Goal: Check status

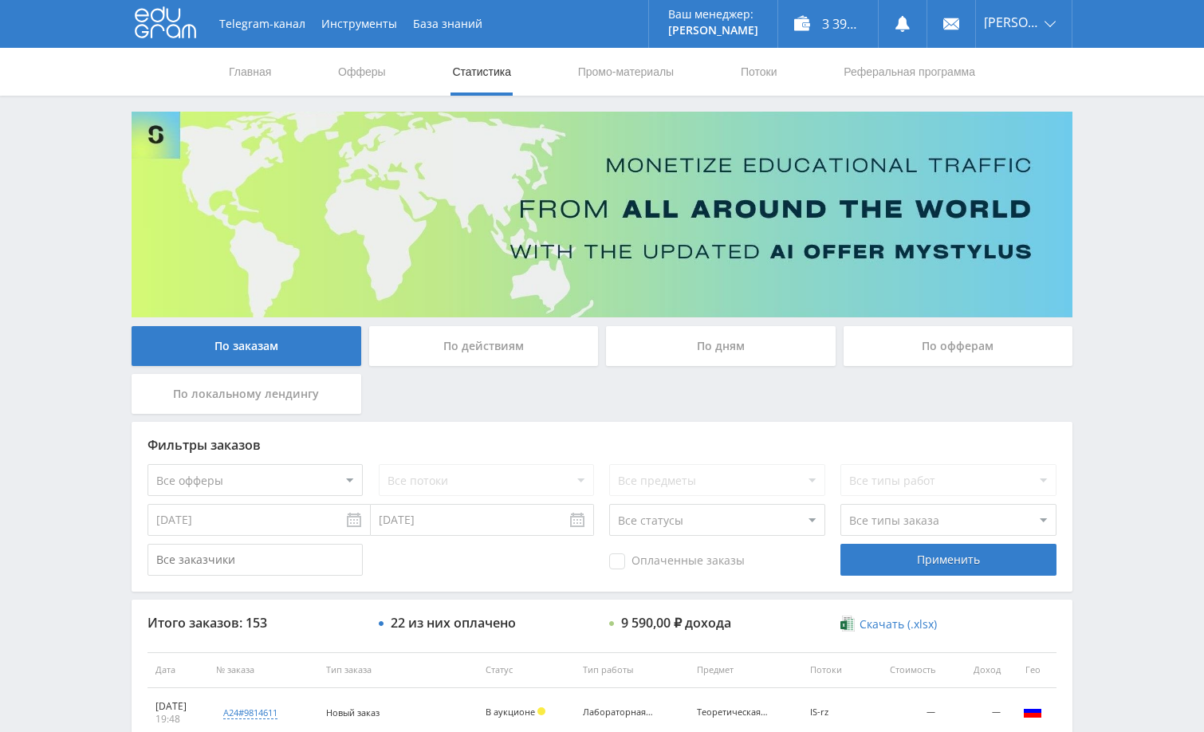
scroll to position [319, 0]
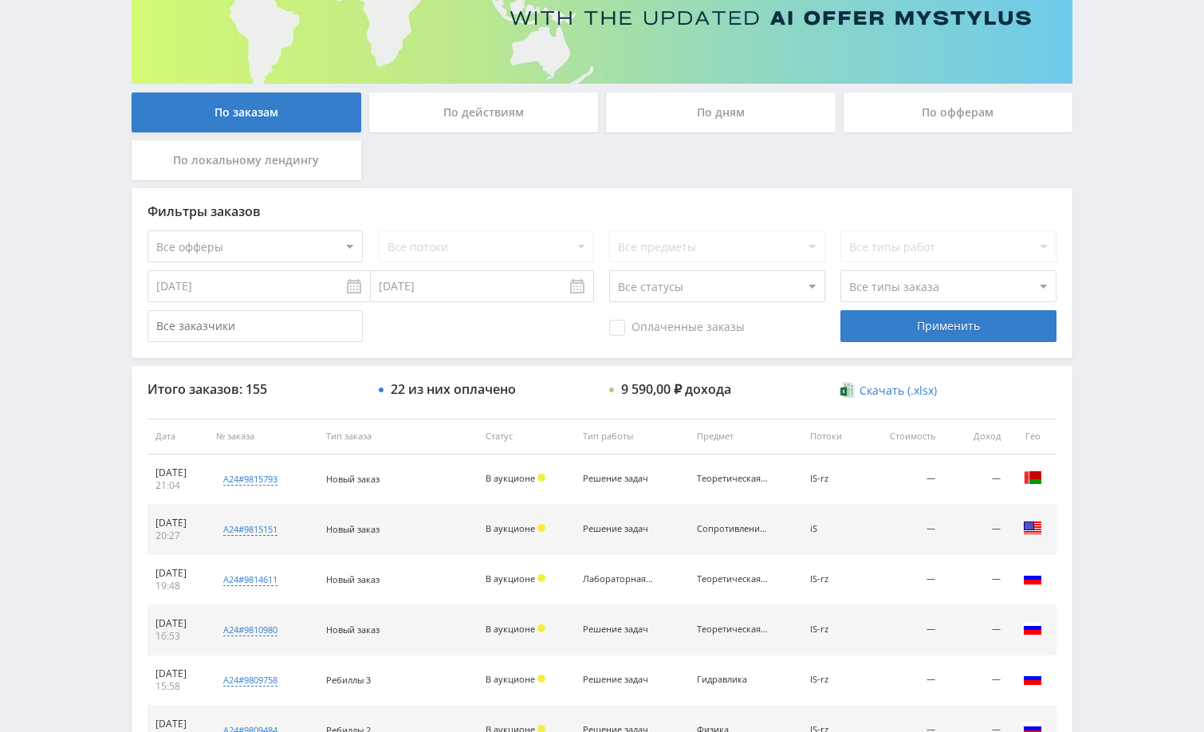
scroll to position [399, 0]
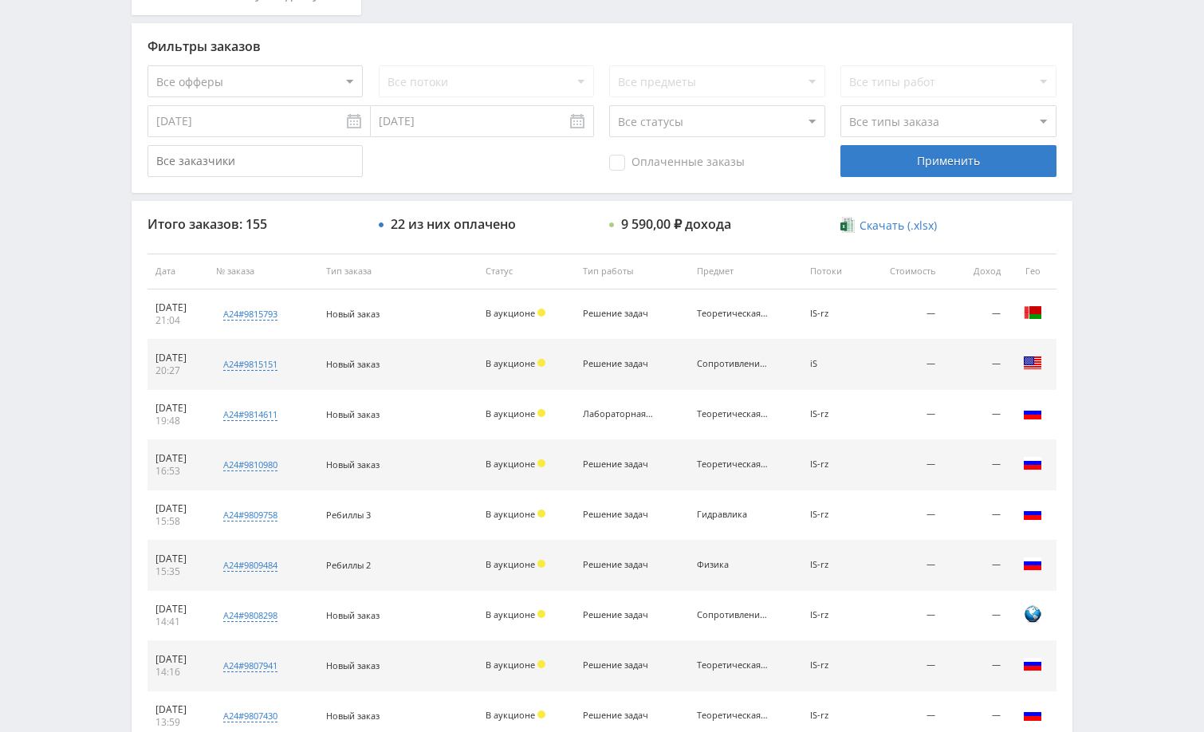
click at [1094, 403] on div "Telegram-канал Инструменты База знаний Ваш менеджер: Alex Alex Online @edugram_…" at bounding box center [602, 270] width 1204 height 1339
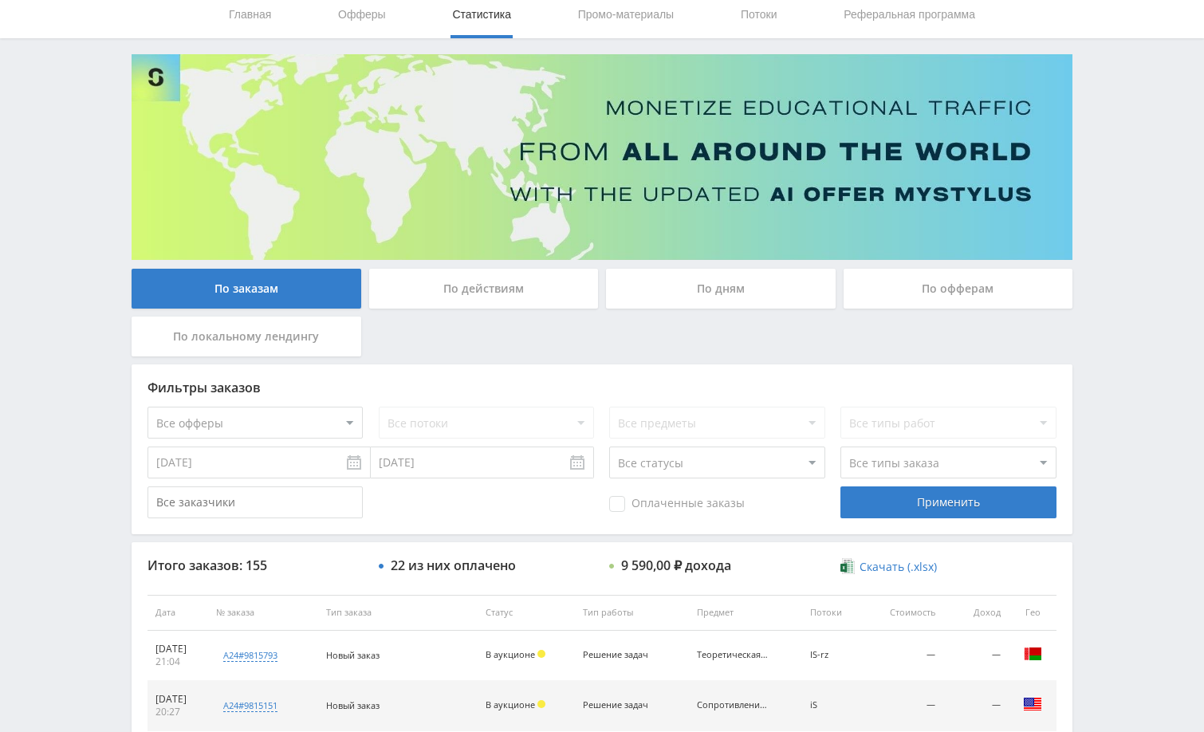
scroll to position [0, 0]
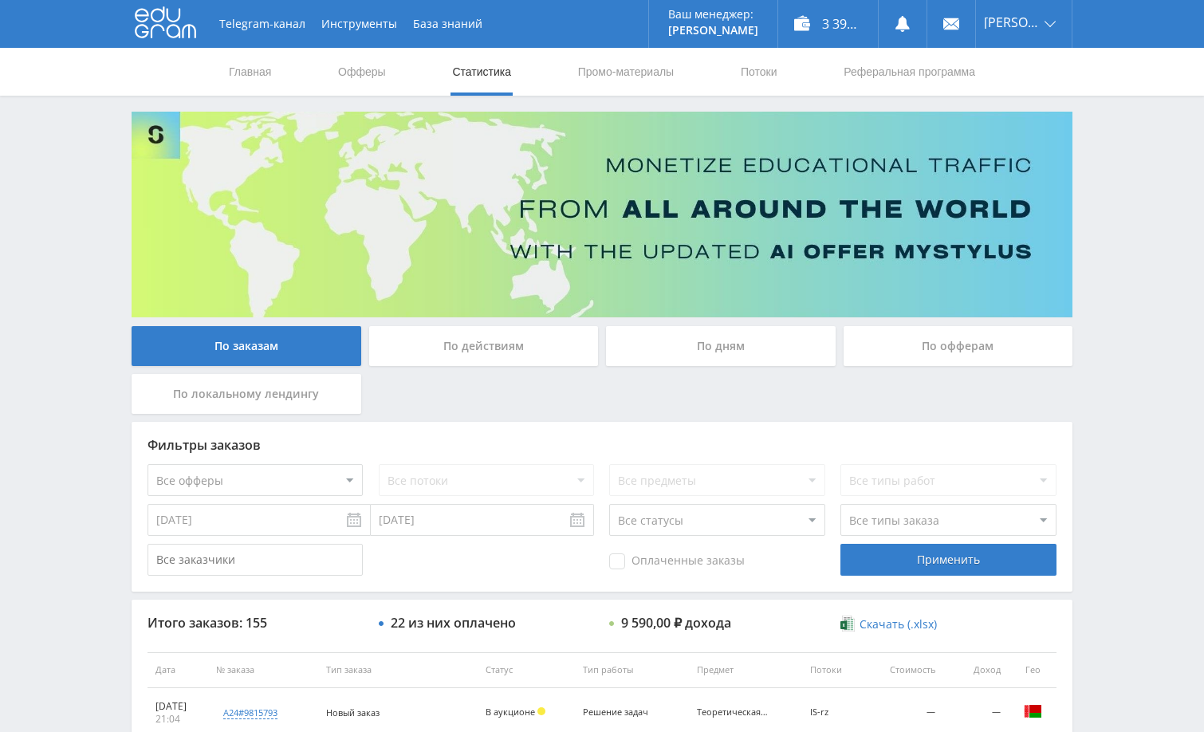
click at [1146, 313] on div "Telegram-канал Инструменты База знаний Ваш менеджер: Alex Alex Online @edugram_…" at bounding box center [602, 669] width 1204 height 1339
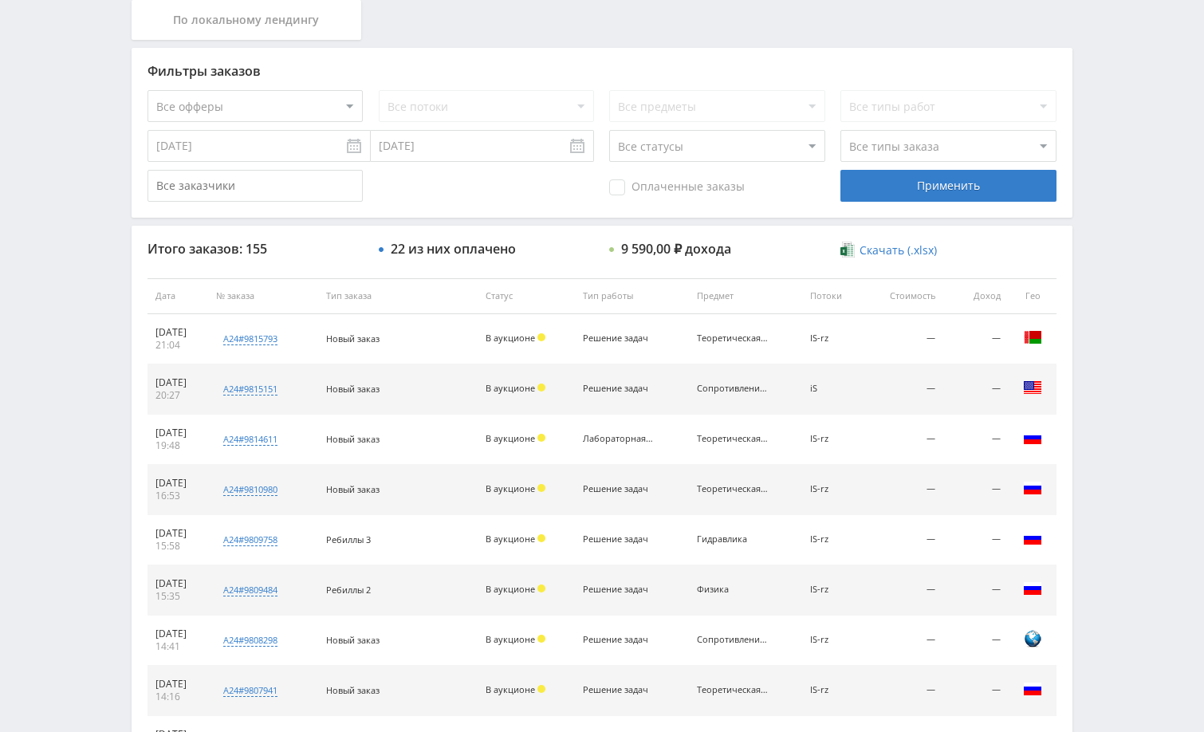
scroll to position [402, 0]
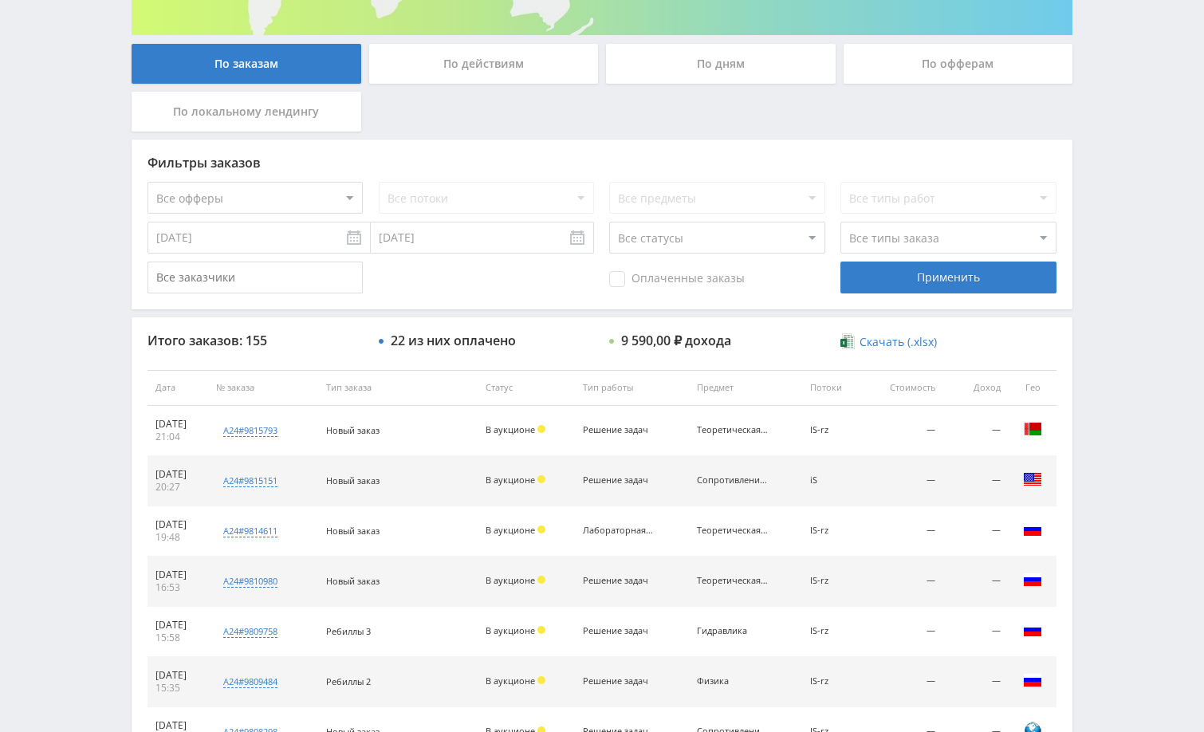
scroll to position [399, 0]
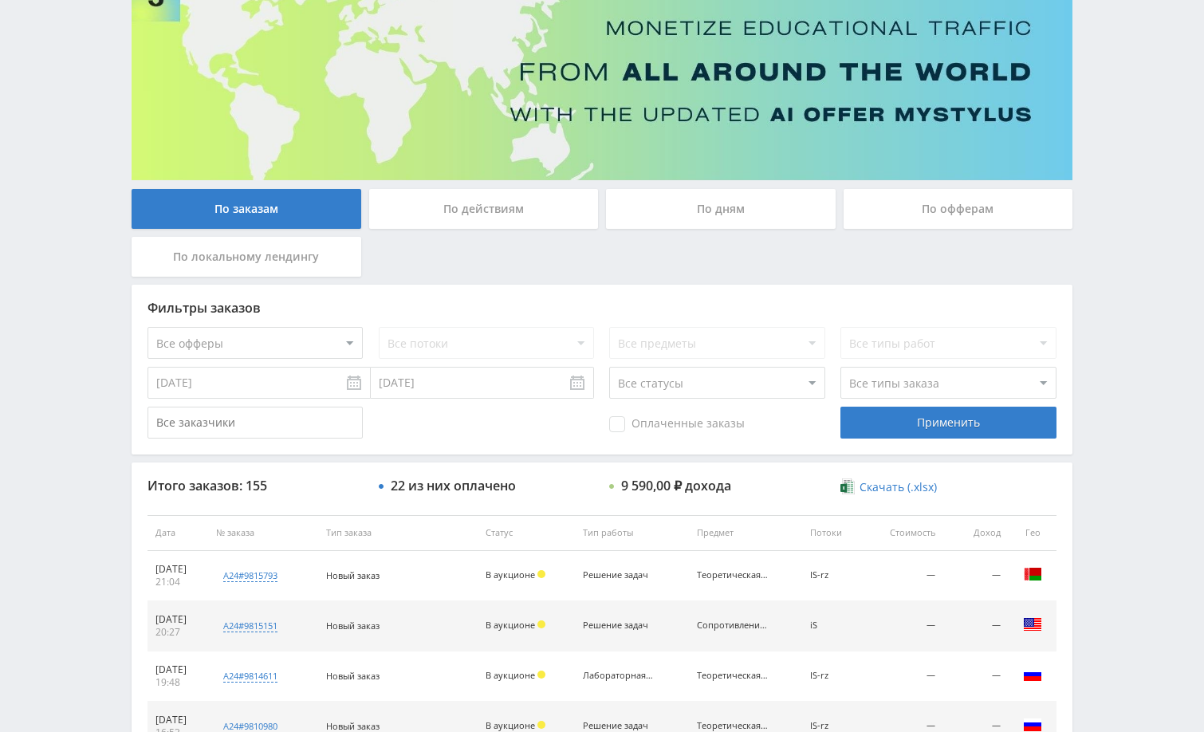
scroll to position [80, 0]
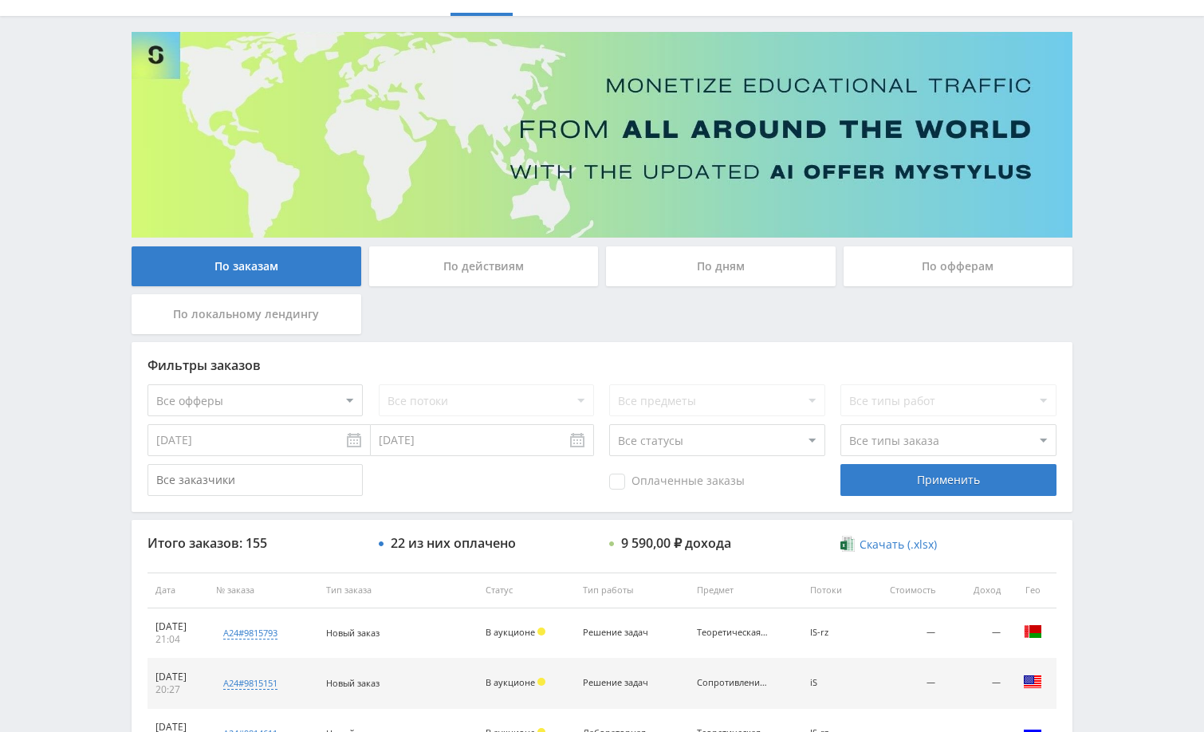
click at [743, 281] on div "По дням" at bounding box center [721, 266] width 230 height 40
click at [0, 0] on input "По дням" at bounding box center [0, 0] width 0 height 0
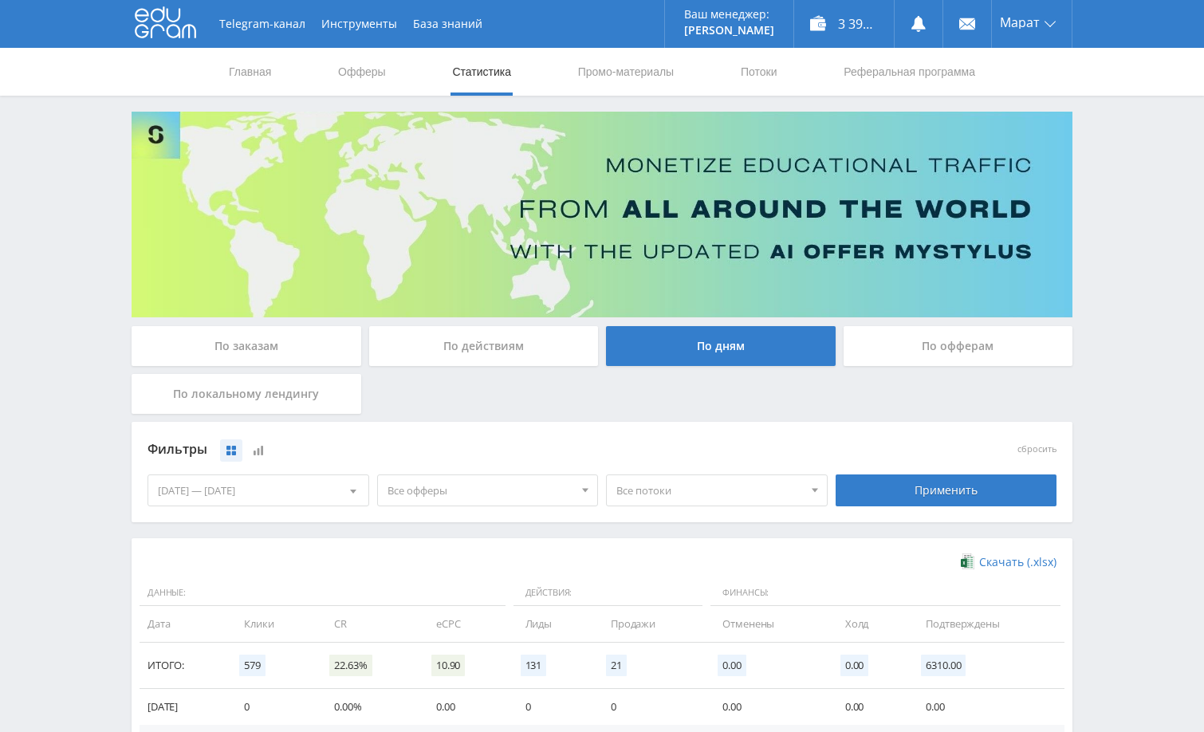
scroll to position [312, 0]
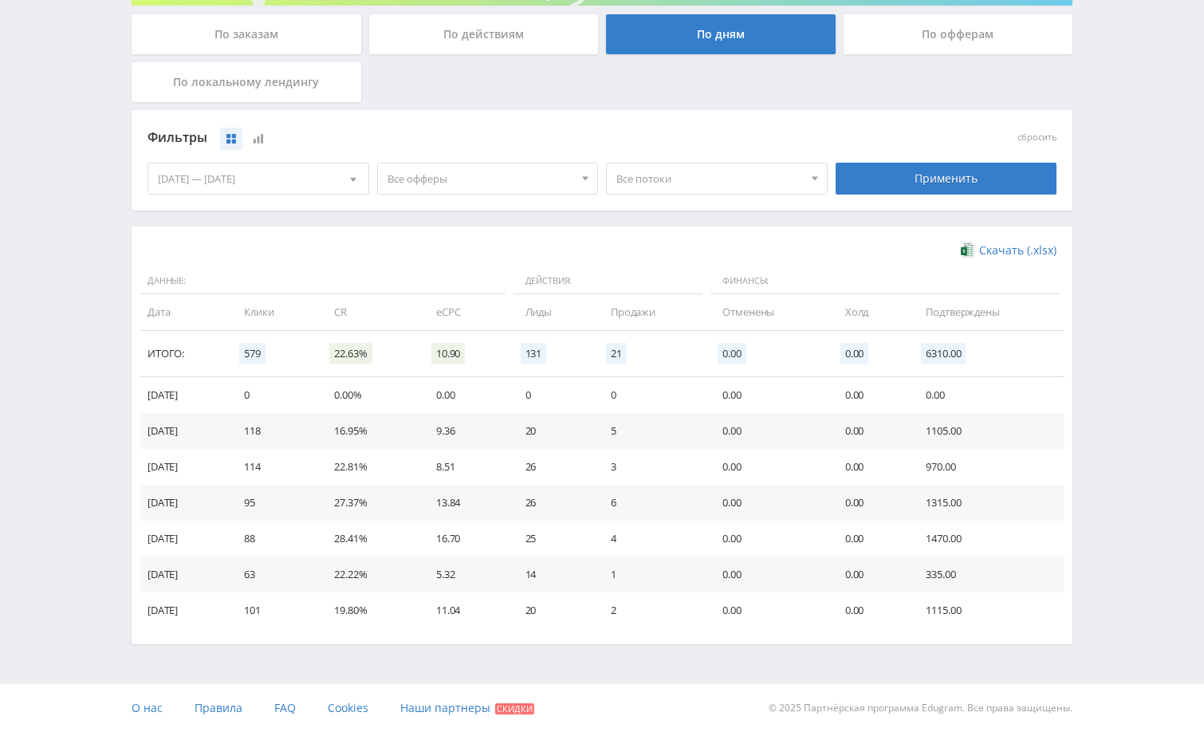
click at [1169, 369] on div "Telegram-канал Инструменты База знаний Ваш менеджер: Alex Alex Online @edugram_…" at bounding box center [602, 210] width 1204 height 1044
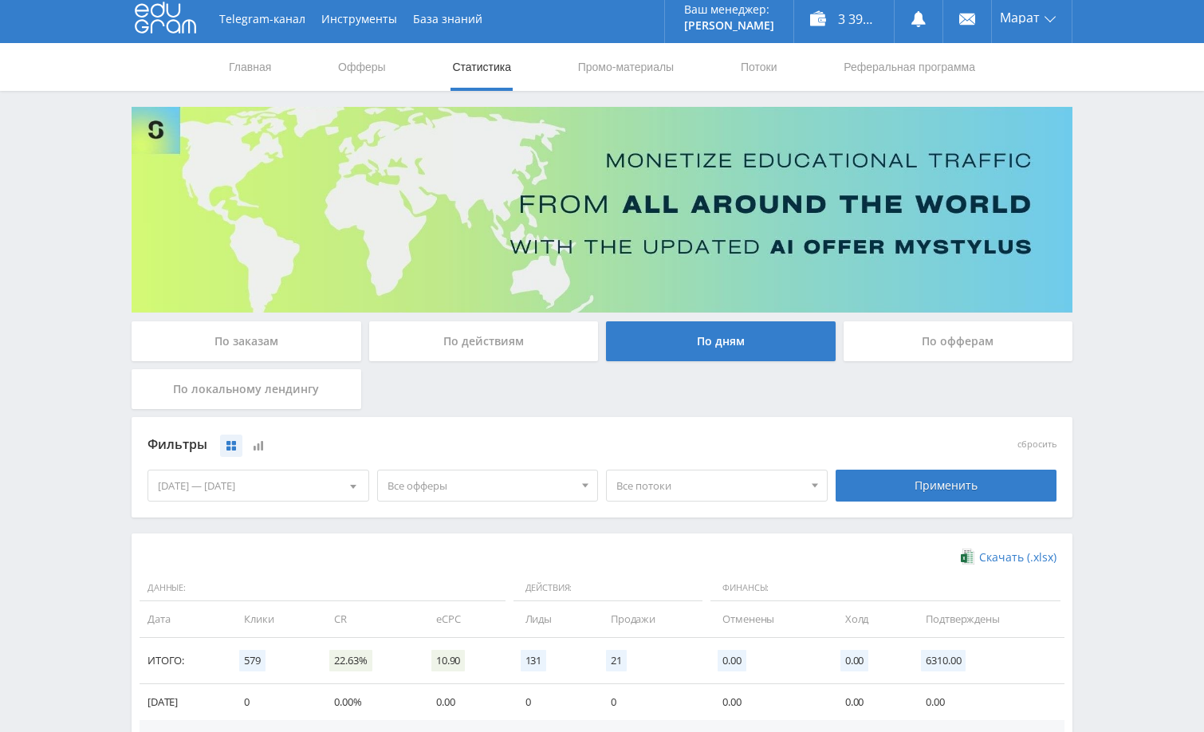
scroll to position [0, 0]
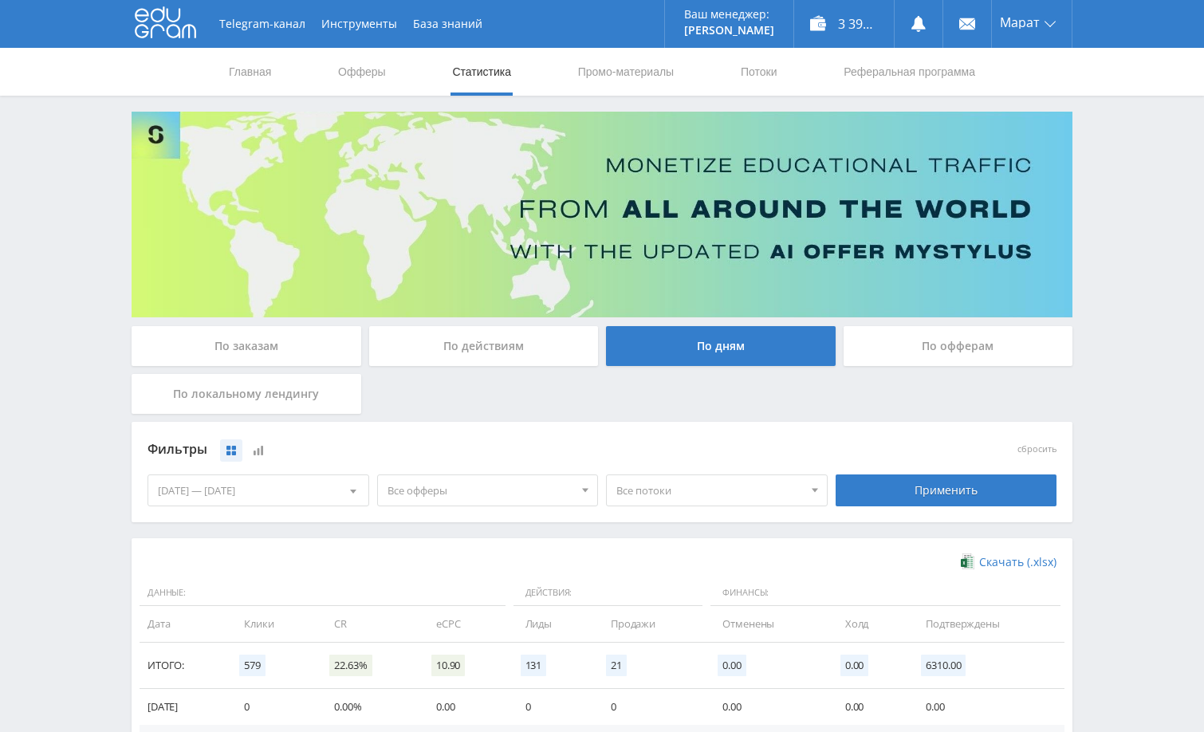
click at [1122, 234] on div "Telegram-канал Инструменты База знаний Ваш менеджер: Alex Alex Online @edugram_…" at bounding box center [602, 522] width 1204 height 1044
click at [304, 348] on div "По заказам" at bounding box center [247, 346] width 230 height 40
click at [0, 0] on input "По заказам" at bounding box center [0, 0] width 0 height 0
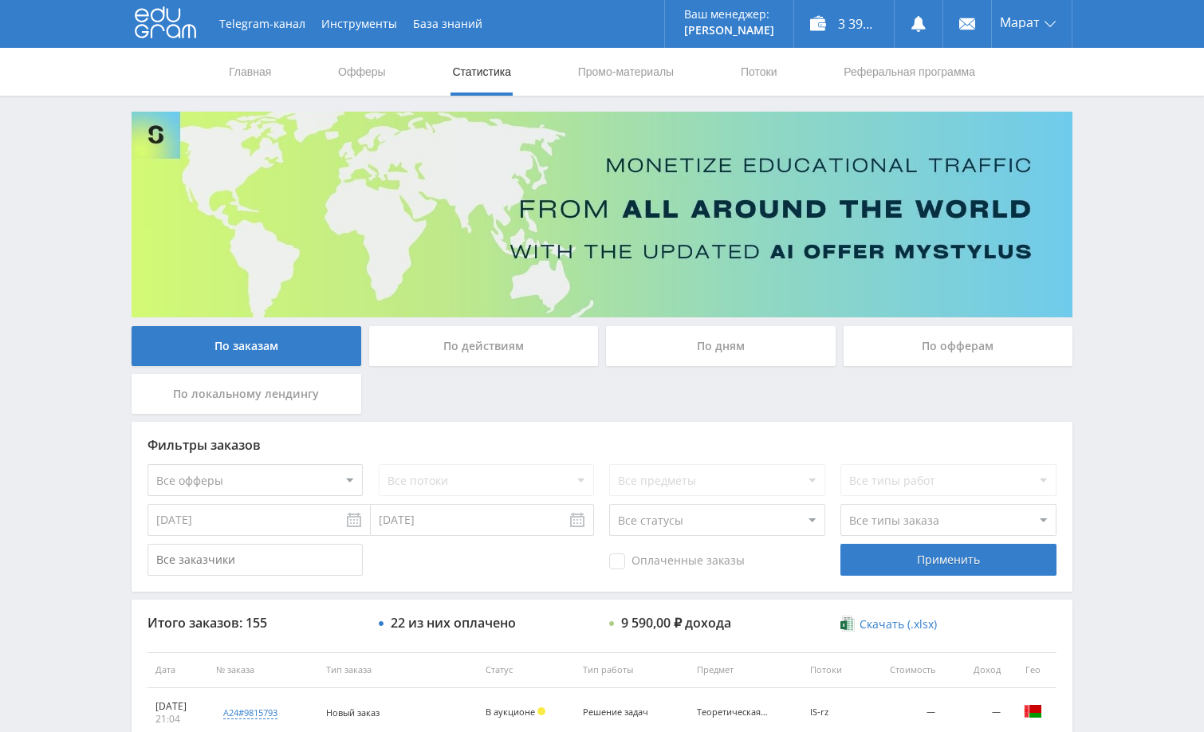
click at [1166, 374] on div "Telegram-канал Инструменты База знаний Ваш менеджер: Alex Alex Online @edugram_…" at bounding box center [602, 669] width 1204 height 1339
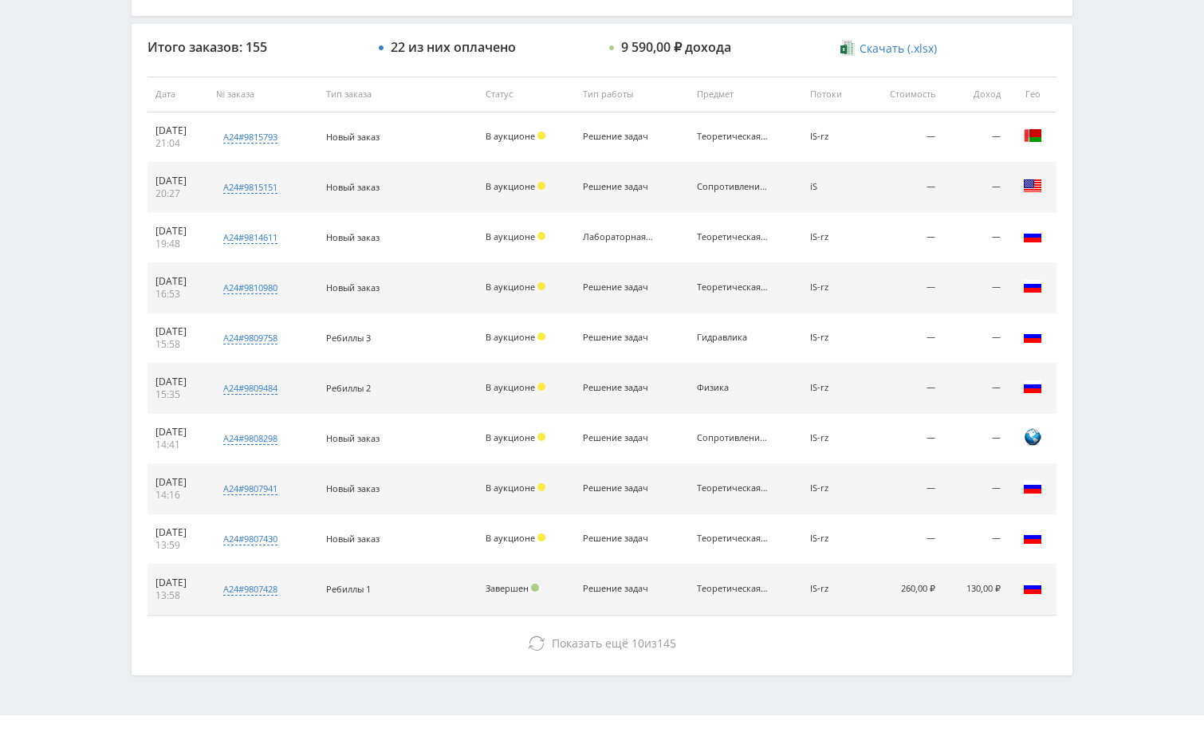
scroll to position [607, 0]
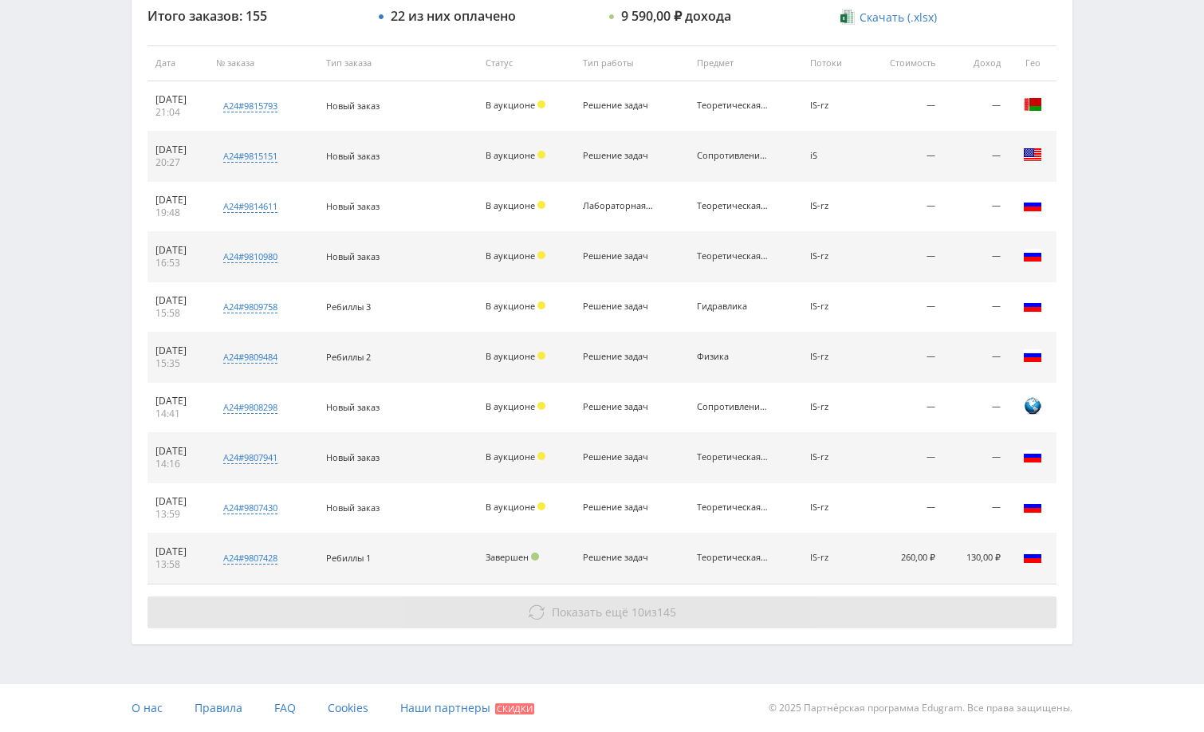
click at [985, 615] on button "Показать ещё 10 из 145" at bounding box center [601, 612] width 909 height 32
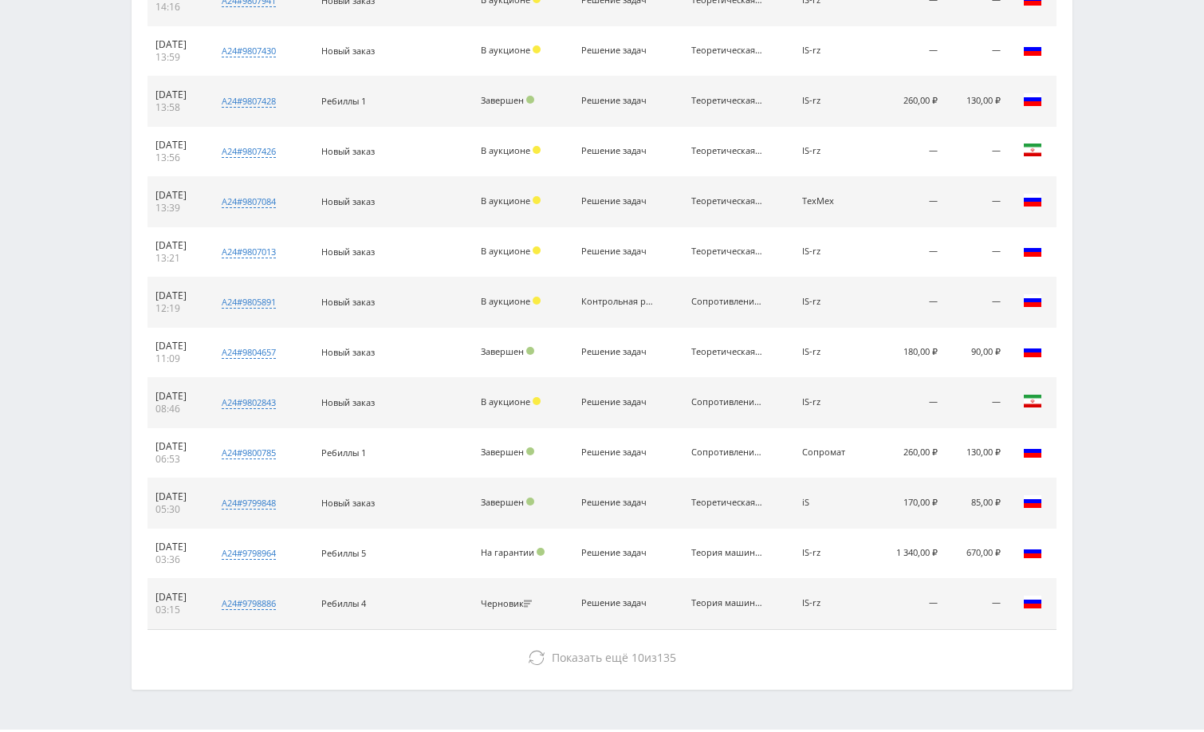
scroll to position [1109, 0]
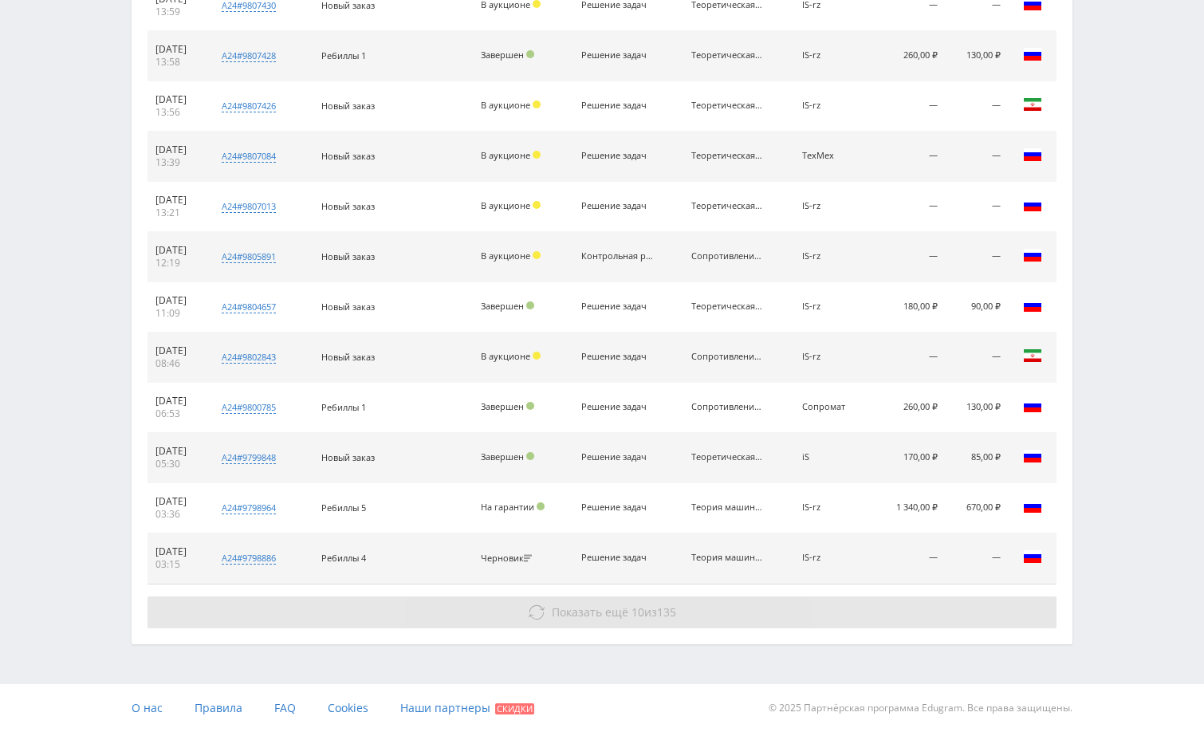
click at [994, 605] on button "Показать ещё 10 из 135" at bounding box center [601, 612] width 909 height 32
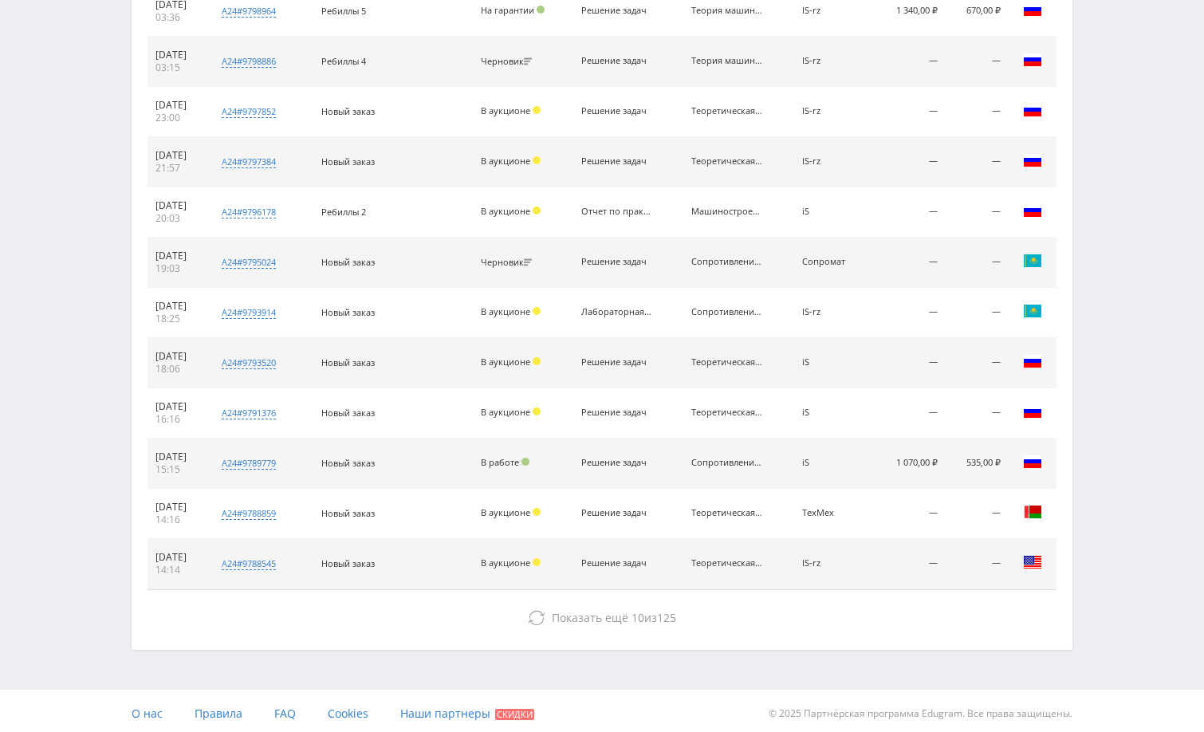
scroll to position [1611, 0]
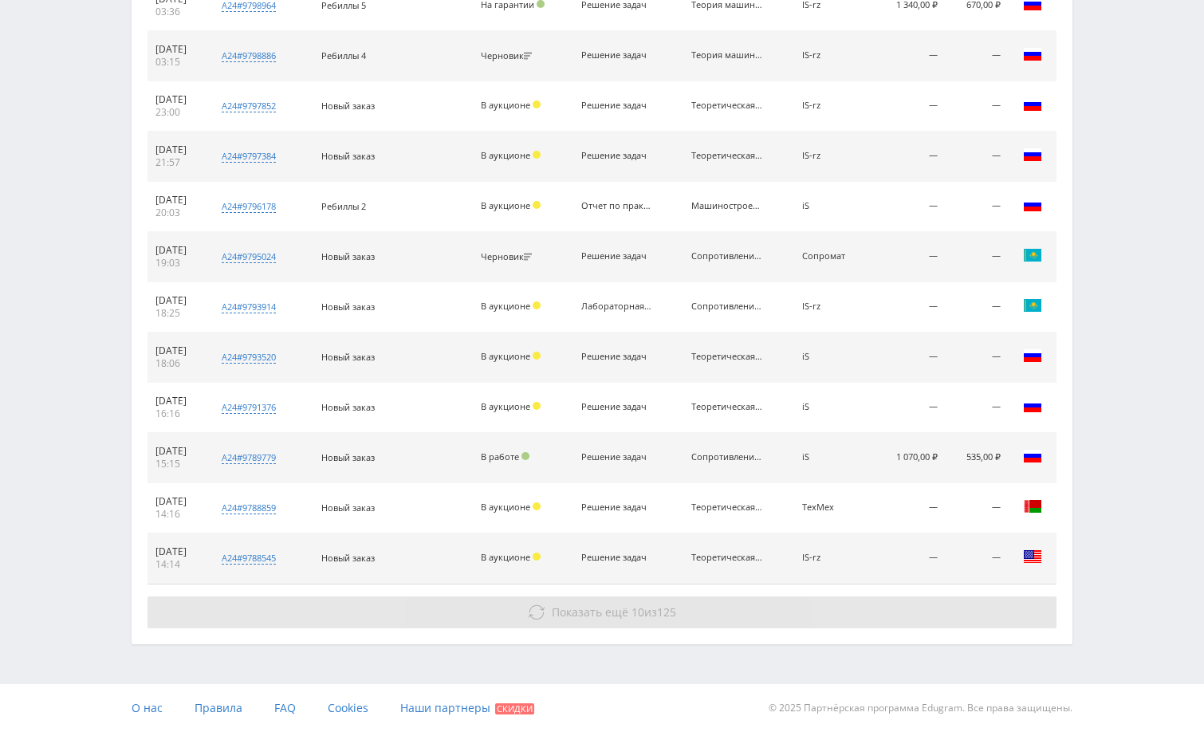
click at [965, 612] on button "Показать ещё 10 из 125" at bounding box center [601, 612] width 909 height 32
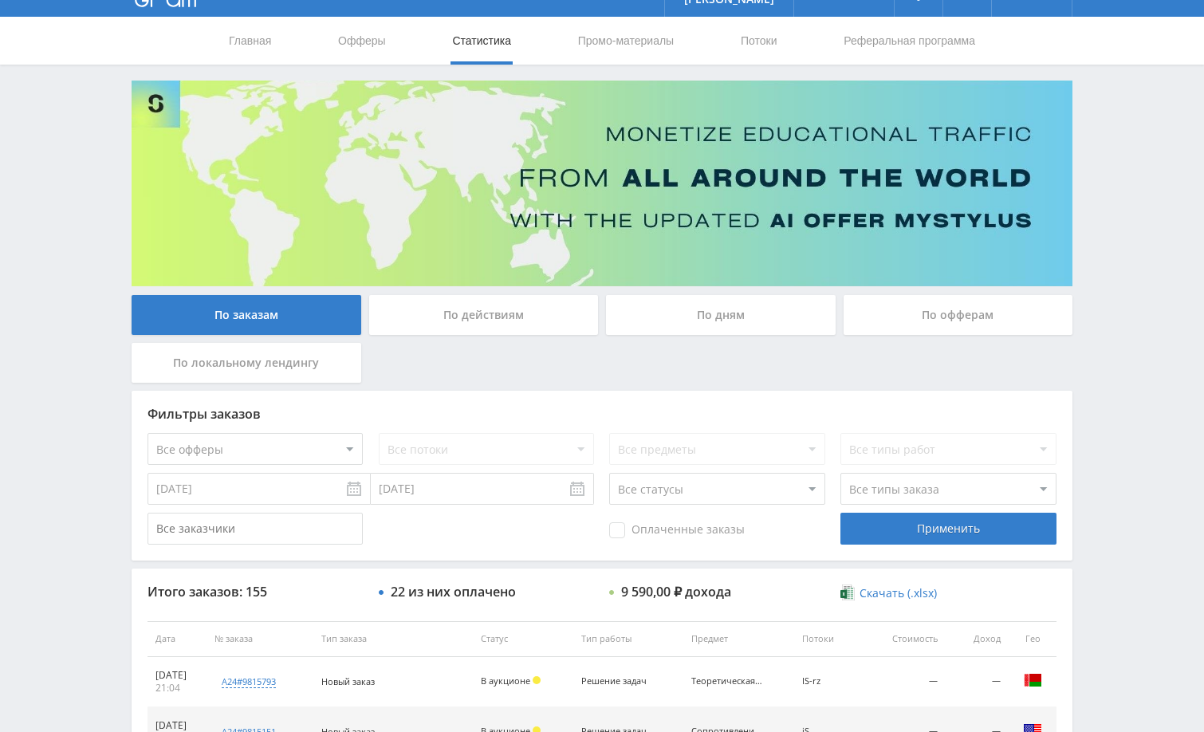
scroll to position [0, 0]
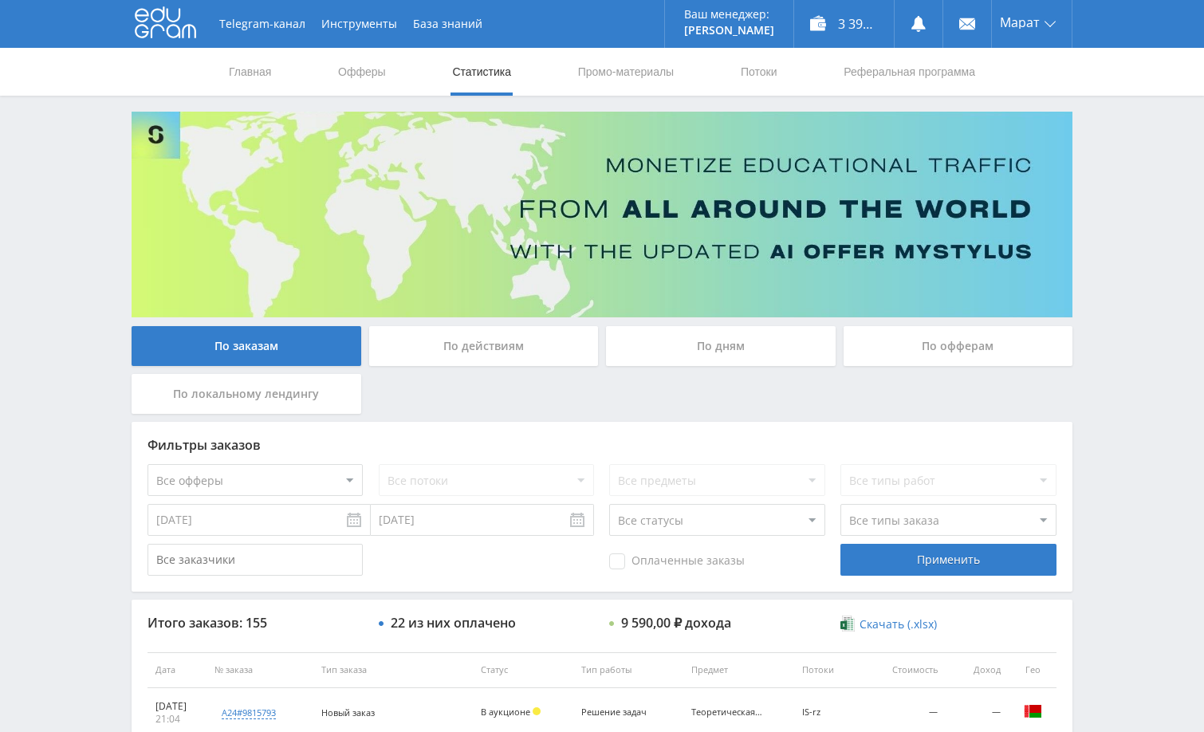
drag, startPoint x: 1123, startPoint y: 250, endPoint x: 1092, endPoint y: 234, distance: 34.9
click at [867, 29] on div "3 390,70 ₽" at bounding box center [844, 24] width 100 height 48
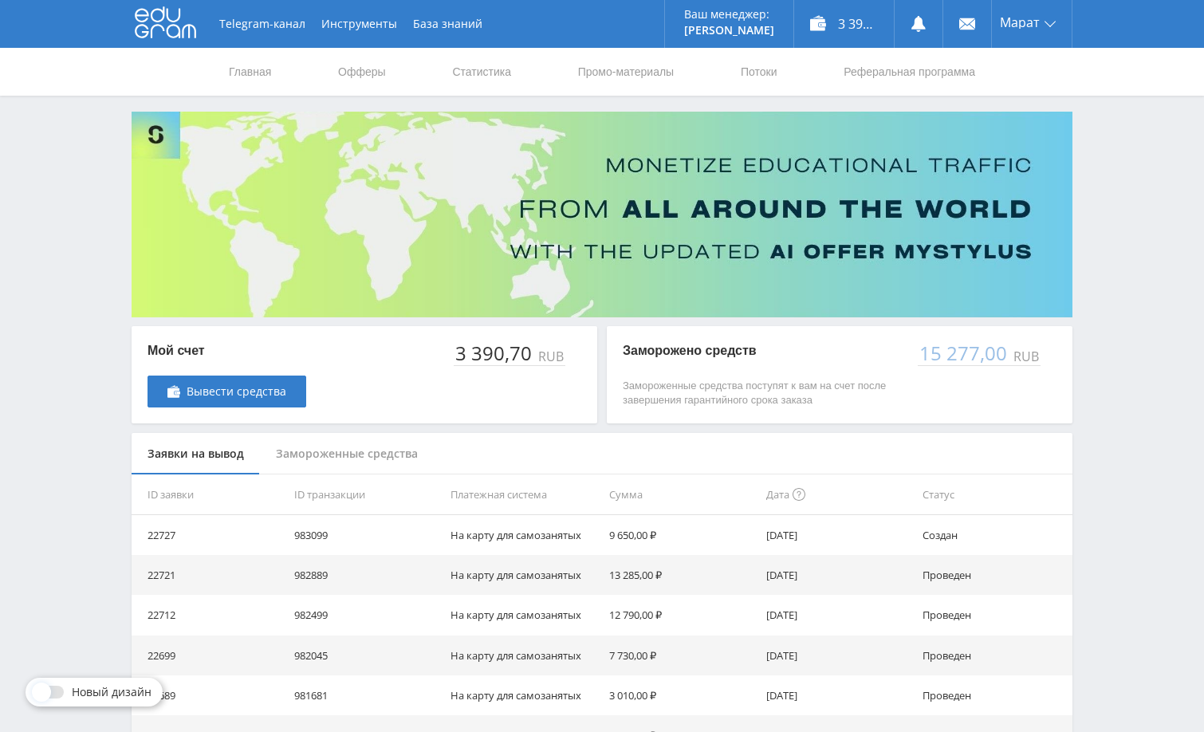
click at [1134, 290] on div "Telegram-канал Инструменты База знаний Ваш менеджер: [PERSON_NAME] Online @edug…" at bounding box center [602, 516] width 1204 height 1033
click at [478, 69] on link "Статистика" at bounding box center [481, 72] width 62 height 48
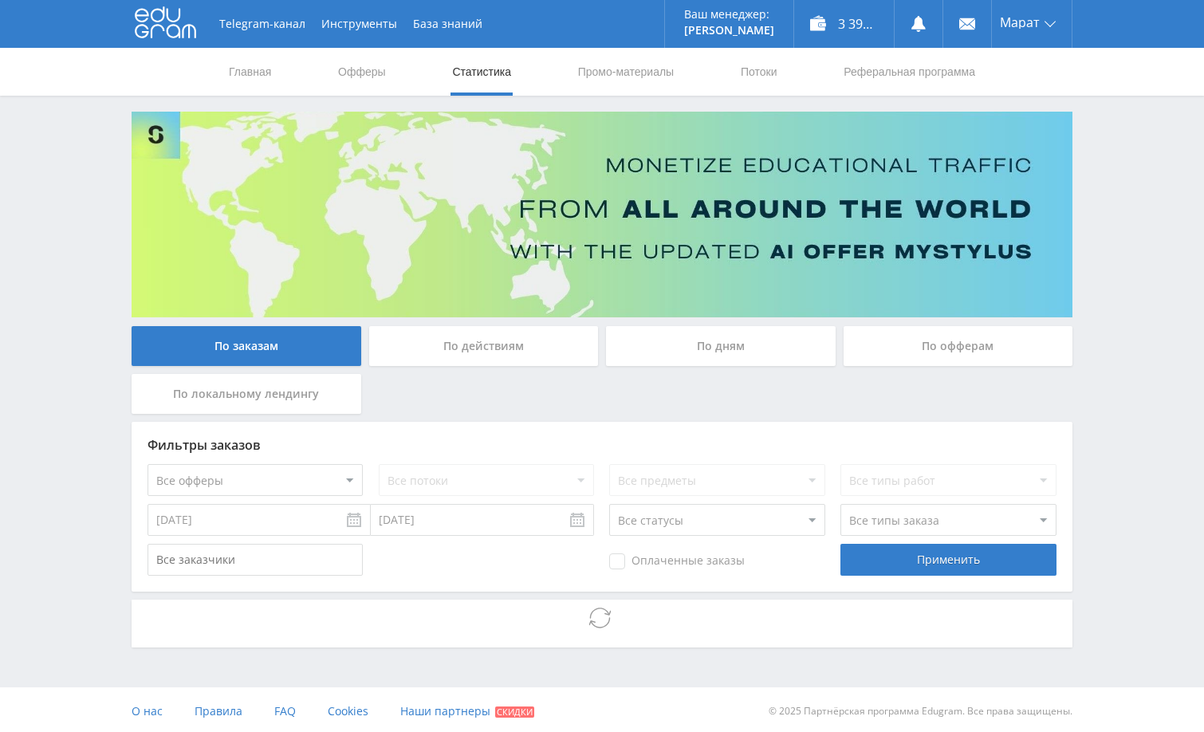
click at [1107, 402] on div "Telegram-канал Инструменты База знаний Ваш менеджер: [PERSON_NAME] Online @edug…" at bounding box center [602, 367] width 1204 height 735
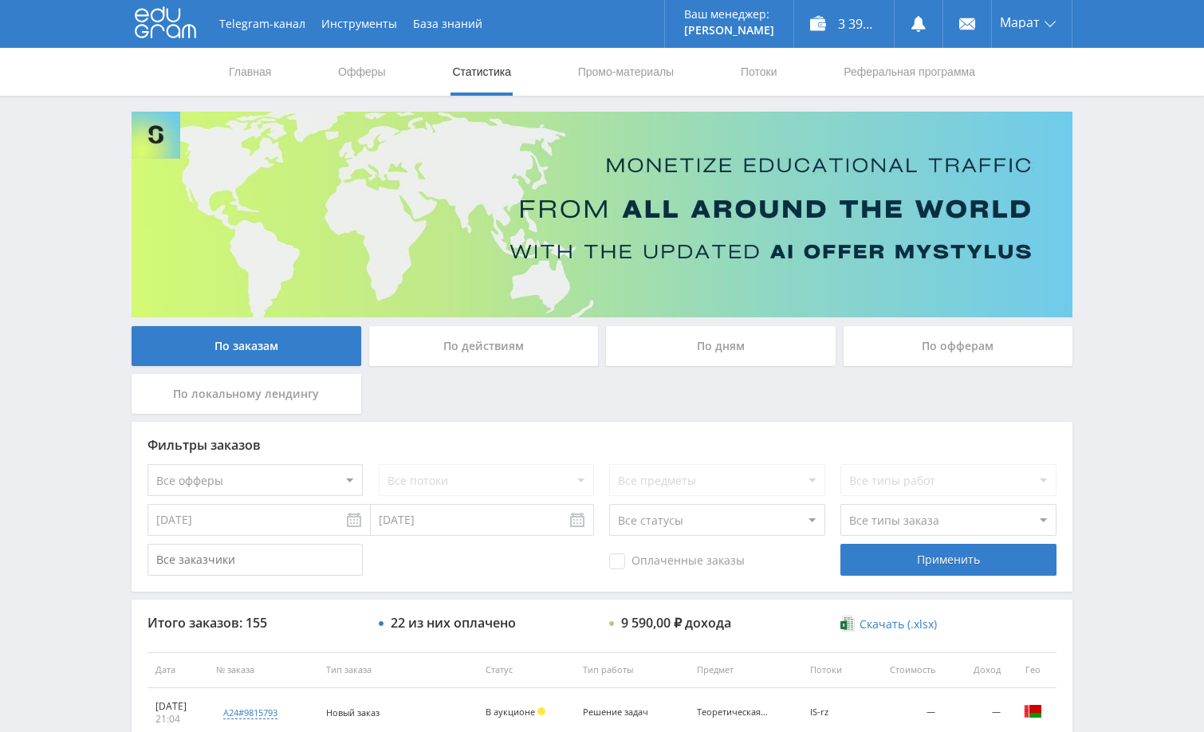
click at [1099, 285] on div "Telegram-канал Инструменты База знаний Ваш менеджер: [PERSON_NAME] Online @edug…" at bounding box center [602, 669] width 1204 height 1339
click at [1099, 249] on div "Telegram-канал Инструменты База знаний Ваш менеджер: [PERSON_NAME] Online @edug…" at bounding box center [602, 669] width 1204 height 1339
click at [1107, 238] on div "Telegram-канал Инструменты База знаний Ваш менеджер: [PERSON_NAME] Online @edug…" at bounding box center [602, 669] width 1204 height 1339
click at [1117, 254] on div "Telegram-канал Инструменты База знаний Ваш менеджер: [PERSON_NAME] Online @edug…" at bounding box center [602, 669] width 1204 height 1339
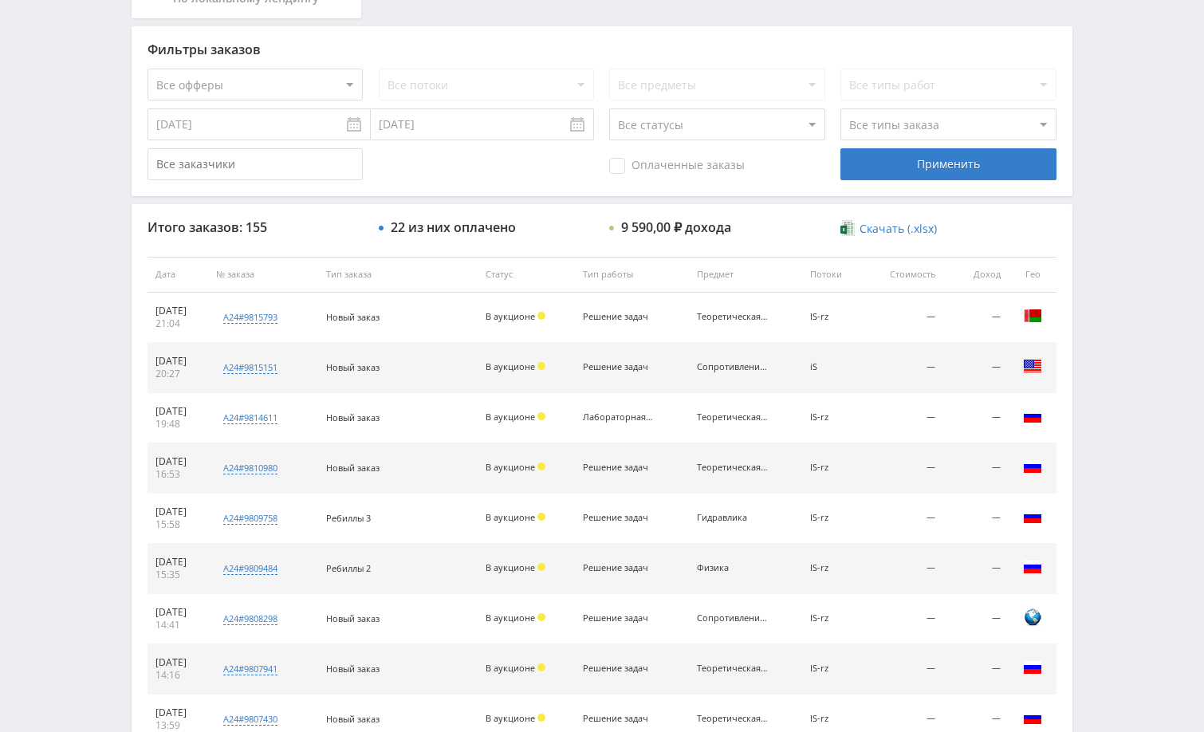
scroll to position [399, 0]
